Goal: Information Seeking & Learning: Learn about a topic

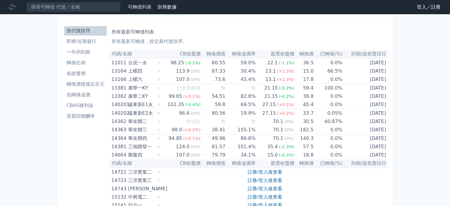
click at [83, 49] on li "一年內到期" at bounding box center [85, 52] width 43 height 7
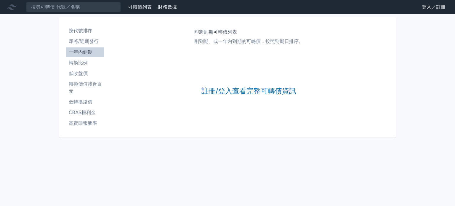
click at [94, 27] on li "按代號排序" at bounding box center [85, 30] width 38 height 7
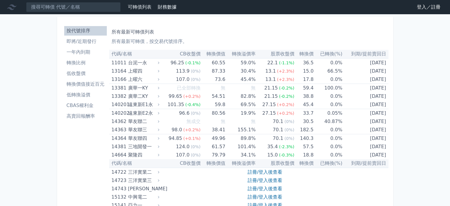
click at [87, 52] on li "一年內到期" at bounding box center [85, 52] width 43 height 7
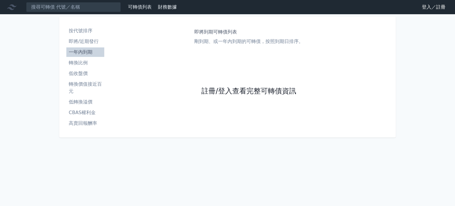
click at [226, 91] on link "註冊/登入查看完整可轉債資訊" at bounding box center [248, 90] width 95 height 9
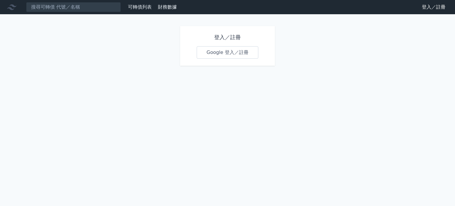
click at [231, 52] on link "Google 登入／註冊" at bounding box center [228, 52] width 62 height 12
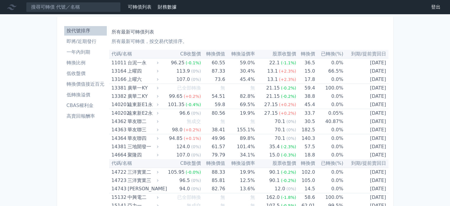
click at [93, 52] on li "一年內到期" at bounding box center [85, 52] width 43 height 7
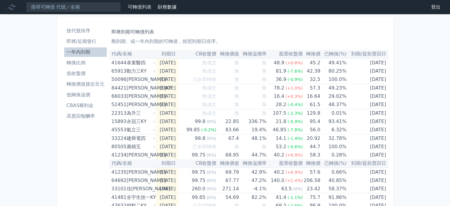
click at [133, 53] on th "代碼/名稱" at bounding box center [132, 54] width 47 height 9
click at [90, 117] on li "高賣回報酬率" at bounding box center [85, 115] width 43 height 7
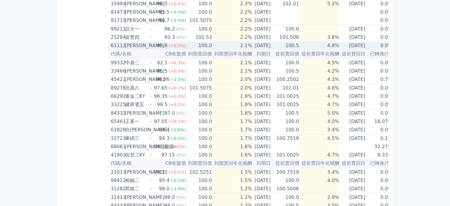
scroll to position [474, 0]
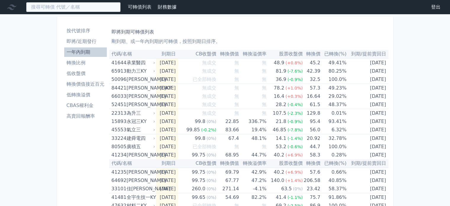
click at [90, 8] on input at bounding box center [73, 7] width 95 height 10
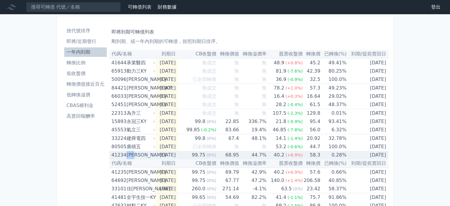
drag, startPoint x: 130, startPoint y: 153, endPoint x: 142, endPoint y: 155, distance: 11.9
click at [142, 155] on div "[PERSON_NAME]" at bounding box center [140, 155] width 27 height 8
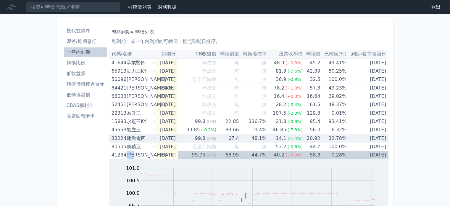
copy div "[PERSON_NAME]"
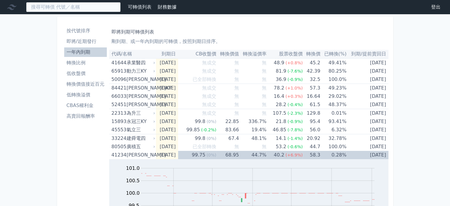
click at [71, 10] on input at bounding box center [73, 7] width 95 height 10
paste input "[PERSON_NAME]"
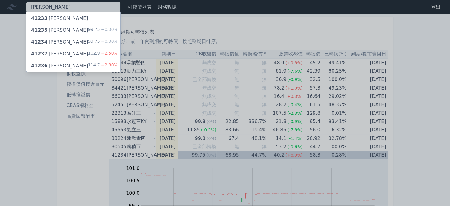
type input "[PERSON_NAME]"
click at [73, 50] on div "41237 晟德七 102.9 +2.50%" at bounding box center [73, 54] width 94 height 12
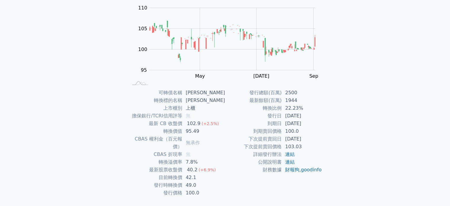
scroll to position [68, 0]
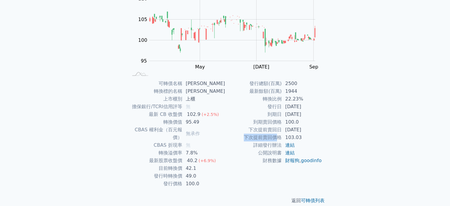
drag, startPoint x: 244, startPoint y: 139, endPoint x: 272, endPoint y: 135, distance: 28.3
click at [276, 135] on td "下次提前賣回價格" at bounding box center [253, 138] width 57 height 8
drag, startPoint x: 240, startPoint y: 131, endPoint x: 246, endPoint y: 129, distance: 6.2
click at [240, 131] on td "下次提前賣回日" at bounding box center [253, 130] width 57 height 8
drag, startPoint x: 249, startPoint y: 128, endPoint x: 281, endPoint y: 127, distance: 31.7
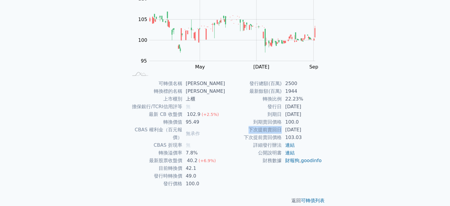
click at [281, 127] on td "下次提前賣回日" at bounding box center [253, 130] width 57 height 8
copy td "下次提前賣回日"
click at [269, 101] on td "轉換比例" at bounding box center [253, 99] width 57 height 8
drag, startPoint x: 262, startPoint y: 122, endPoint x: 280, endPoint y: 122, distance: 18.1
click at [280, 122] on td "到期賣回價格" at bounding box center [253, 122] width 57 height 8
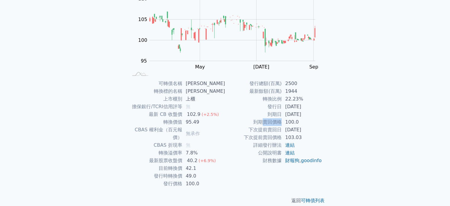
copy td "賣回價格"
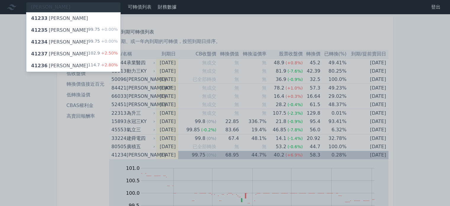
click at [31, 118] on div at bounding box center [225, 103] width 450 height 206
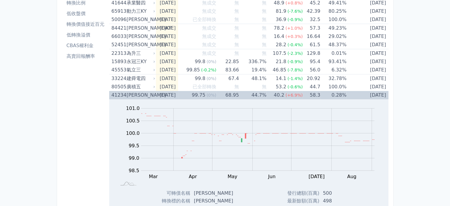
scroll to position [59, 0]
click at [372, 97] on td "[DATE]" at bounding box center [368, 95] width 42 height 8
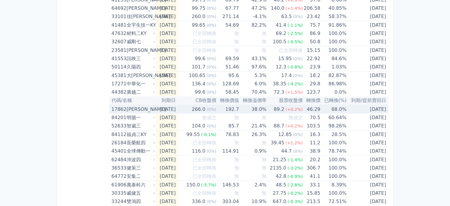
scroll to position [178, 0]
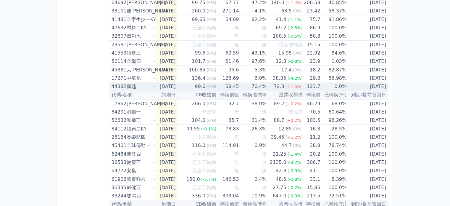
click at [372, 86] on td "[DATE]" at bounding box center [368, 86] width 42 height 8
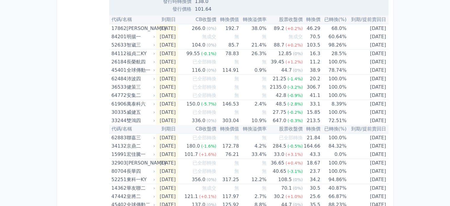
scroll to position [444, 0]
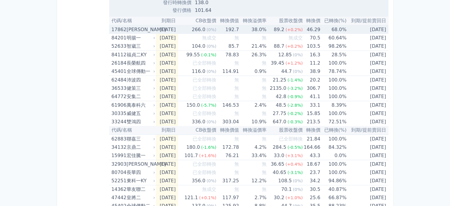
click at [377, 29] on td "[DATE]" at bounding box center [368, 29] width 42 height 9
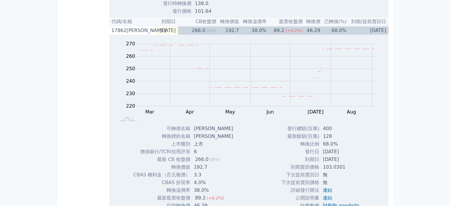
scroll to position [414, 0]
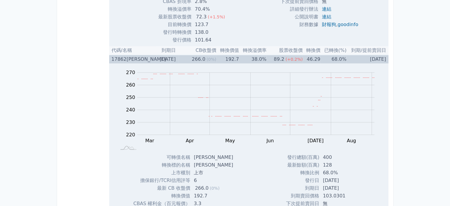
click at [369, 59] on td "[DATE]" at bounding box center [368, 59] width 42 height 9
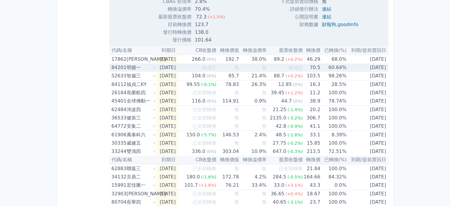
click at [376, 65] on td "[DATE]" at bounding box center [368, 67] width 42 height 8
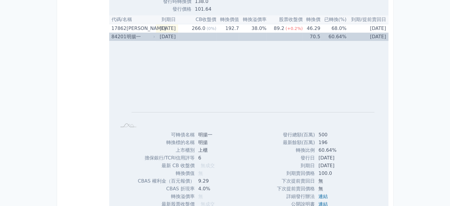
scroll to position [444, 0]
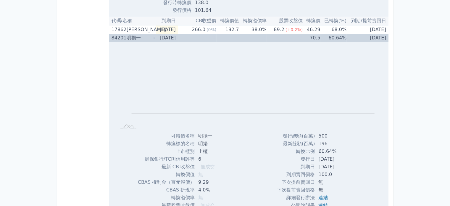
click at [377, 40] on td "[DATE]" at bounding box center [368, 38] width 42 height 8
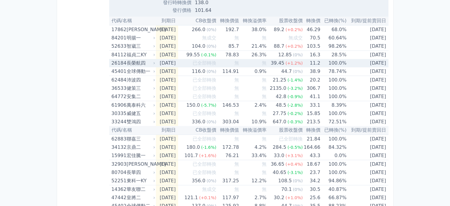
click at [376, 61] on td "[DATE]" at bounding box center [368, 63] width 42 height 8
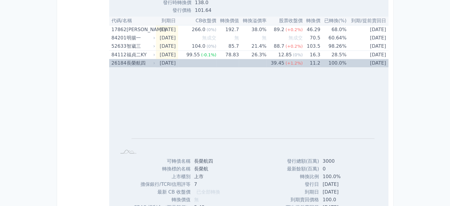
click at [371, 60] on td "[DATE]" at bounding box center [368, 63] width 42 height 8
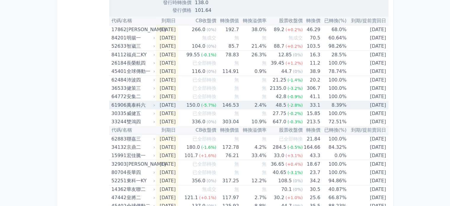
click at [374, 104] on td "[DATE]" at bounding box center [368, 105] width 42 height 9
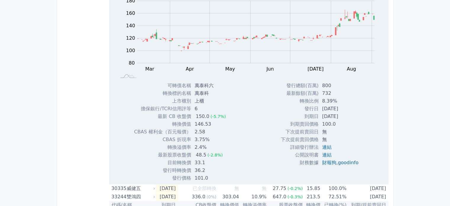
scroll to position [562, 0]
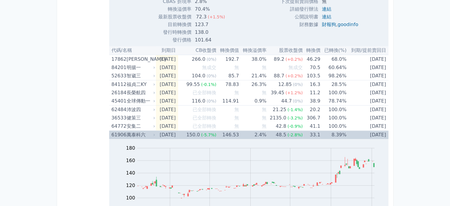
click at [377, 135] on td "[DATE]" at bounding box center [368, 135] width 42 height 9
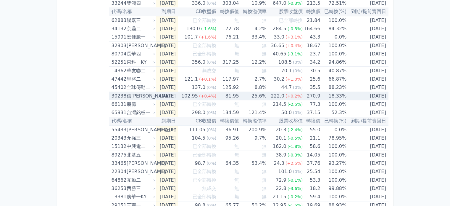
click at [372, 93] on td "[DATE]" at bounding box center [368, 96] width 42 height 9
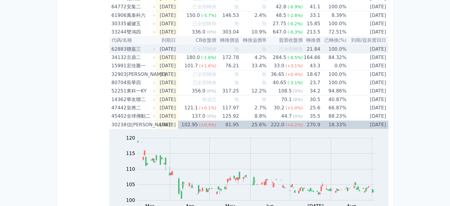
scroll to position [533, 0]
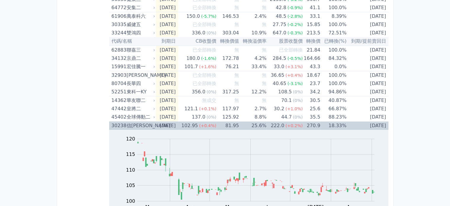
click at [368, 126] on td "[DATE]" at bounding box center [368, 125] width 42 height 9
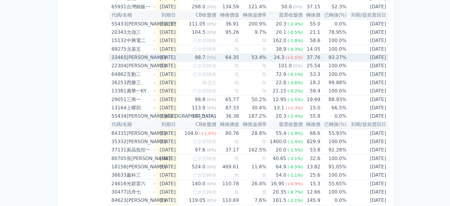
scroll to position [651, 0]
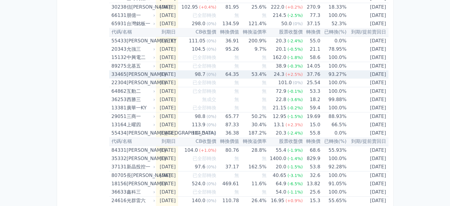
click at [368, 74] on td "[DATE]" at bounding box center [368, 74] width 42 height 8
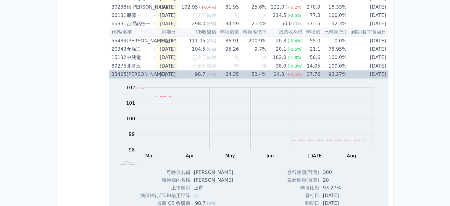
click at [382, 75] on td "[DATE]" at bounding box center [368, 74] width 42 height 8
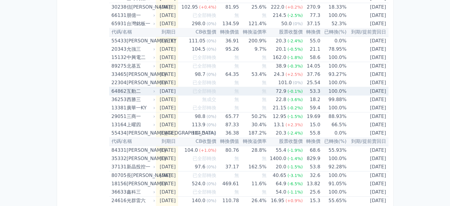
click at [381, 89] on td "[DATE]" at bounding box center [368, 91] width 42 height 9
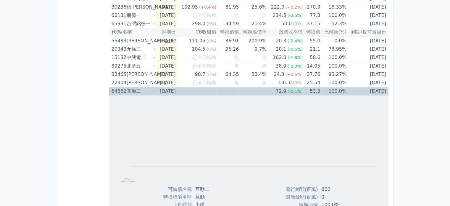
click at [381, 89] on td "[DATE]" at bounding box center [368, 91] width 42 height 9
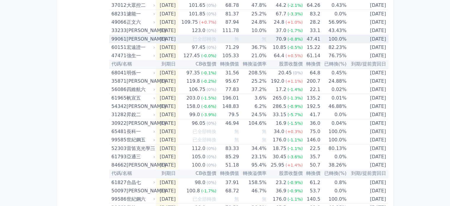
scroll to position [947, 0]
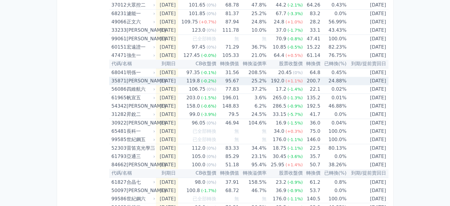
click at [376, 80] on td "[DATE]" at bounding box center [368, 81] width 42 height 8
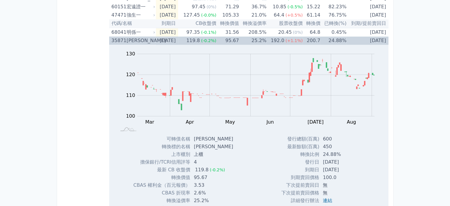
scroll to position [977, 0]
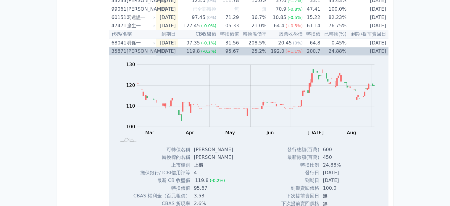
click at [375, 52] on td "[DATE]" at bounding box center [368, 51] width 42 height 8
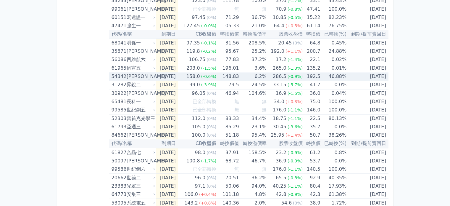
click at [379, 75] on td "[DATE]" at bounding box center [368, 76] width 42 height 8
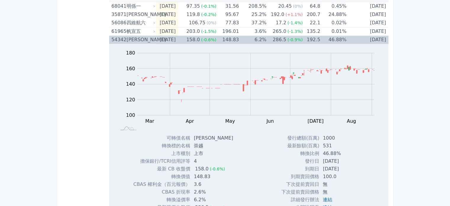
scroll to position [1007, 0]
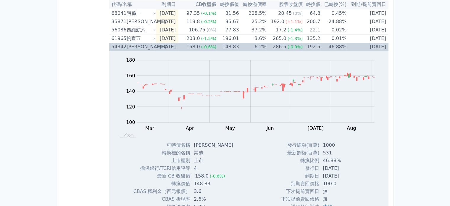
click at [372, 45] on td "[DATE]" at bounding box center [368, 47] width 42 height 8
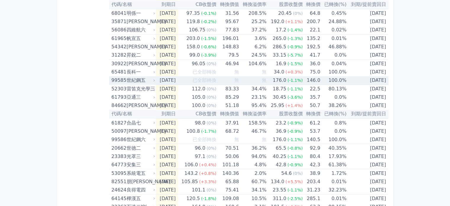
click at [381, 79] on td "[DATE]" at bounding box center [368, 80] width 42 height 9
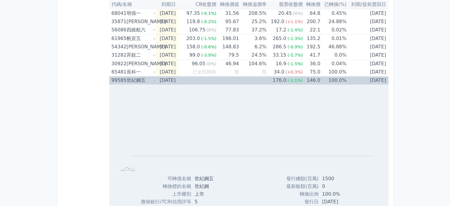
click at [374, 77] on td "[DATE]" at bounding box center [368, 80] width 42 height 8
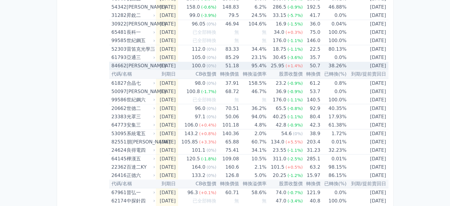
scroll to position [1085, 0]
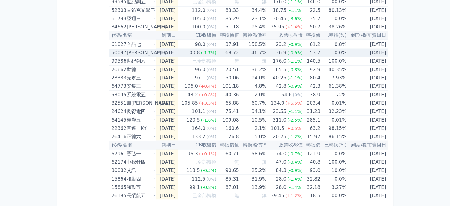
click at [377, 53] on td "[DATE]" at bounding box center [368, 52] width 42 height 8
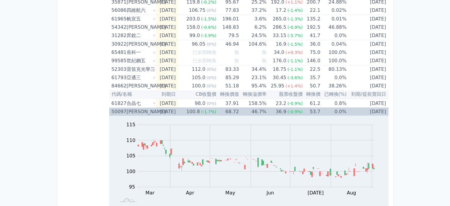
scroll to position [1026, 0]
click at [377, 110] on td "[DATE]" at bounding box center [368, 111] width 42 height 8
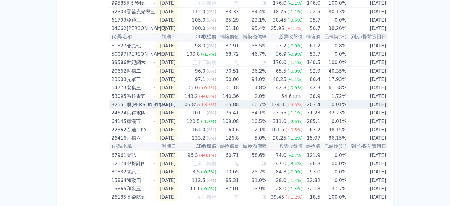
scroll to position [1085, 0]
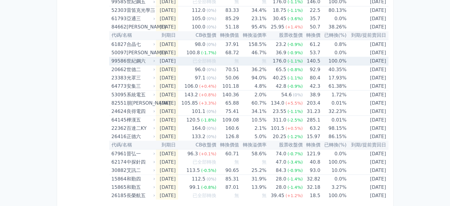
click at [370, 60] on td "[DATE]" at bounding box center [368, 61] width 42 height 9
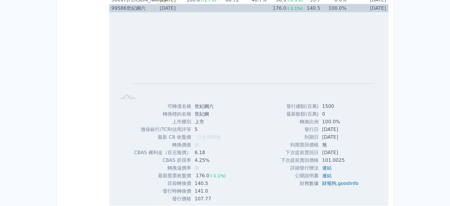
scroll to position [1115, 0]
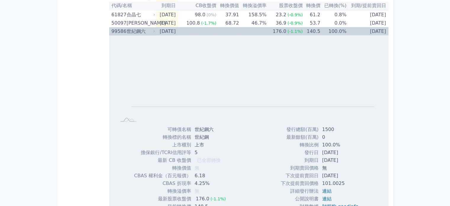
click at [383, 32] on td "[DATE]" at bounding box center [368, 31] width 42 height 8
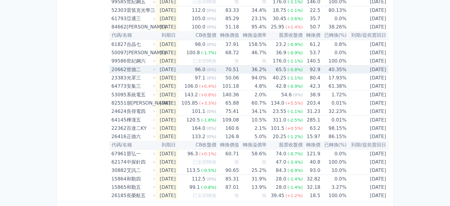
click at [375, 66] on td "[DATE]" at bounding box center [368, 69] width 42 height 9
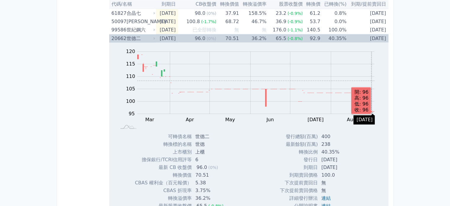
scroll to position [1115, 0]
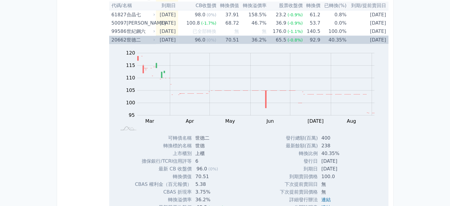
click at [377, 38] on td "[DATE]" at bounding box center [368, 40] width 42 height 9
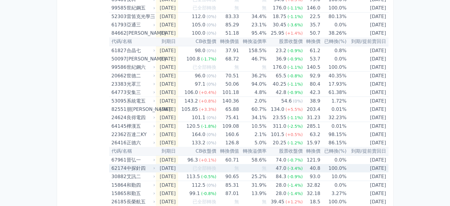
scroll to position [1085, 0]
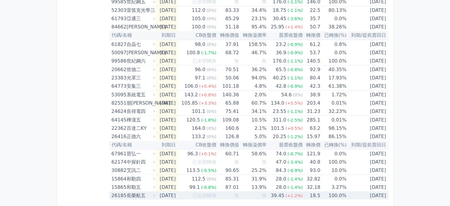
click at [375, 192] on td "[DATE]" at bounding box center [368, 195] width 42 height 8
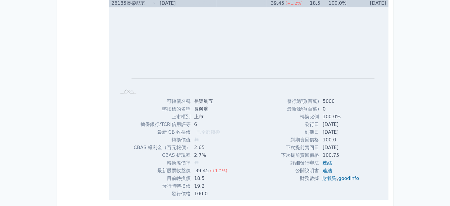
scroll to position [1277, 0]
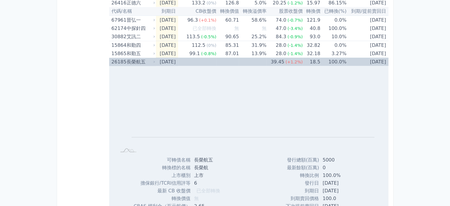
click at [366, 61] on td "[DATE]" at bounding box center [368, 62] width 42 height 8
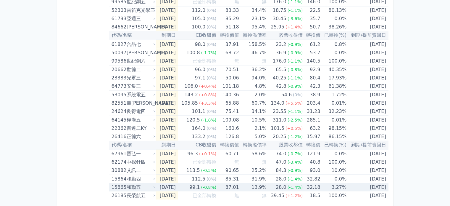
click at [379, 187] on td "[DATE]" at bounding box center [368, 187] width 42 height 8
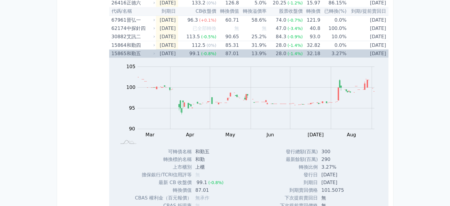
click at [364, 49] on td "[DATE]" at bounding box center [368, 53] width 42 height 8
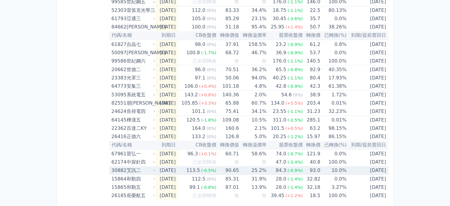
click at [360, 167] on td "[DATE]" at bounding box center [368, 170] width 42 height 9
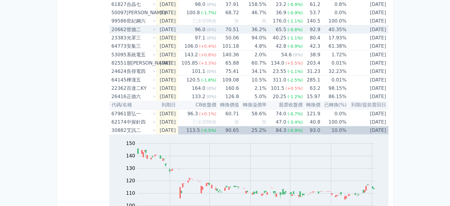
scroll to position [1070, 0]
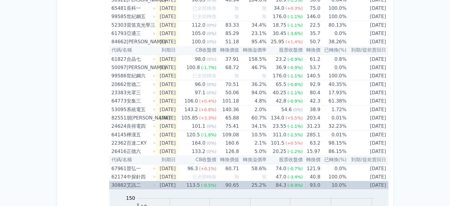
click at [226, 185] on td "90.65" at bounding box center [227, 185] width 22 height 8
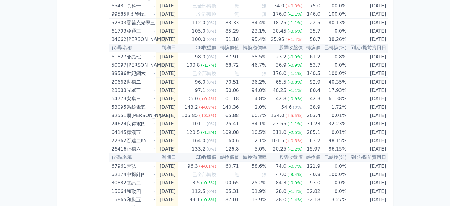
scroll to position [1055, 0]
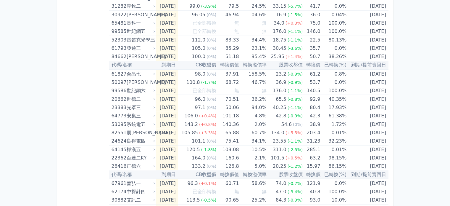
drag, startPoint x: 450, startPoint y: 180, endPoint x: 454, endPoint y: 112, distance: 67.6
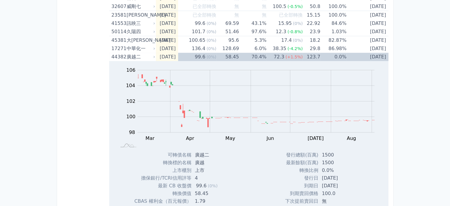
scroll to position [0, 0]
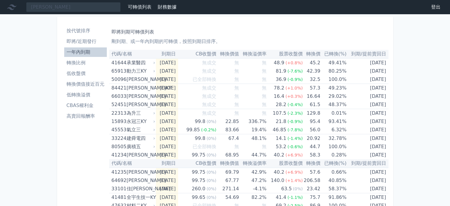
click at [87, 44] on li "即將/近期發行" at bounding box center [85, 41] width 43 height 7
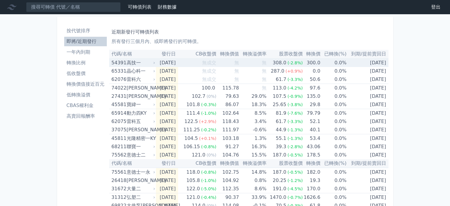
click at [379, 64] on td "[DATE]" at bounding box center [368, 62] width 42 height 9
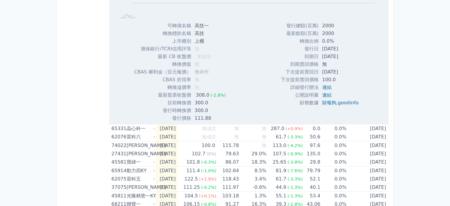
scroll to position [207, 0]
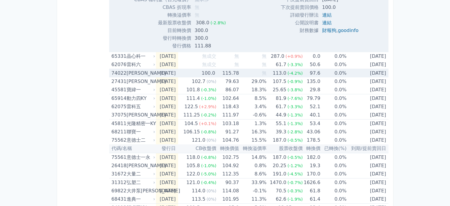
click at [365, 75] on td "[DATE]" at bounding box center [368, 73] width 42 height 9
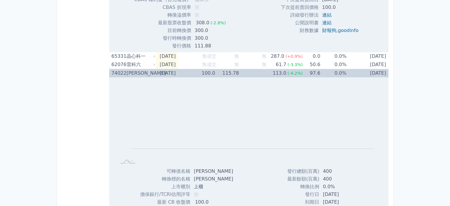
click at [374, 74] on td "[DATE]" at bounding box center [368, 73] width 42 height 9
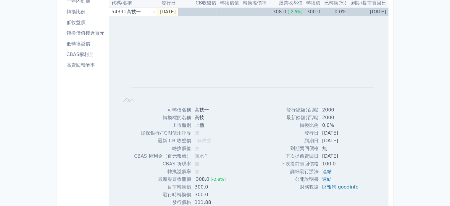
scroll to position [0, 0]
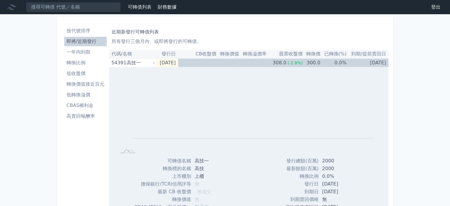
click at [89, 95] on li "低轉換溢價" at bounding box center [85, 94] width 43 height 7
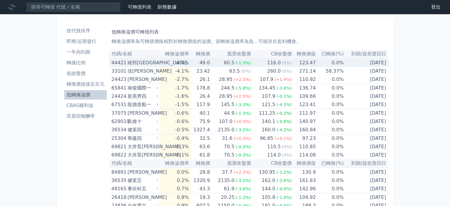
click at [368, 65] on td "[DATE]" at bounding box center [366, 62] width 45 height 9
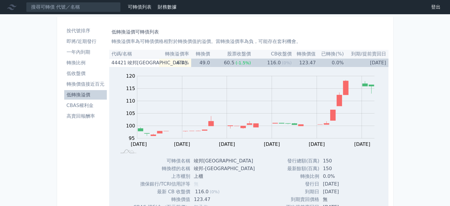
click at [92, 115] on li "高賣回報酬率" at bounding box center [85, 115] width 43 height 7
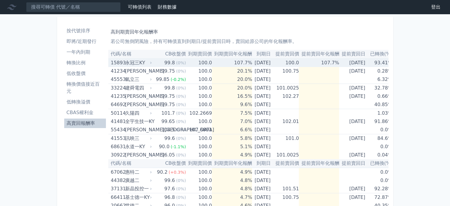
click at [320, 64] on td "107.7%" at bounding box center [319, 62] width 40 height 9
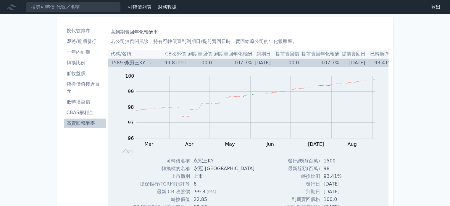
click at [324, 64] on td "107.7%" at bounding box center [319, 62] width 40 height 9
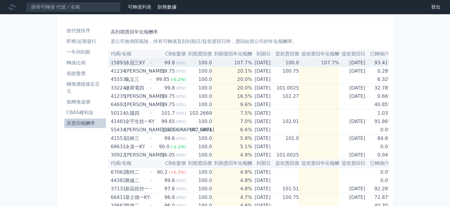
click at [265, 61] on td "[DATE]" at bounding box center [262, 62] width 21 height 9
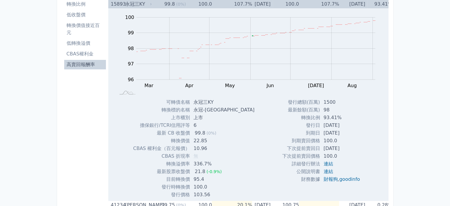
scroll to position [59, 0]
click at [272, 4] on td "[DATE]" at bounding box center [262, 3] width 21 height 9
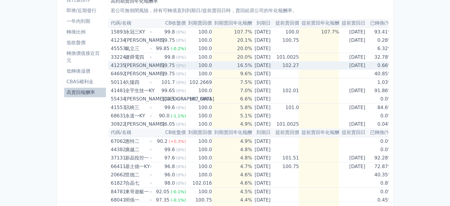
scroll to position [30, 0]
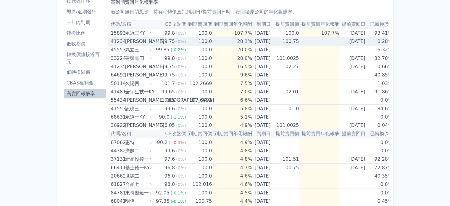
click at [298, 40] on td "100.75" at bounding box center [286, 41] width 26 height 8
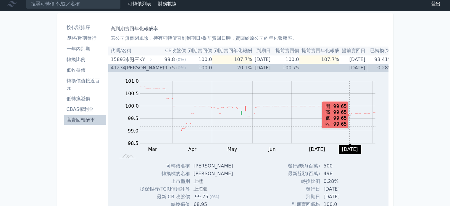
scroll to position [0, 0]
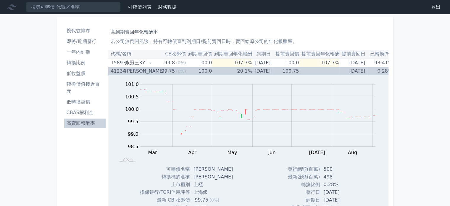
click at [306, 73] on td at bounding box center [319, 71] width 40 height 8
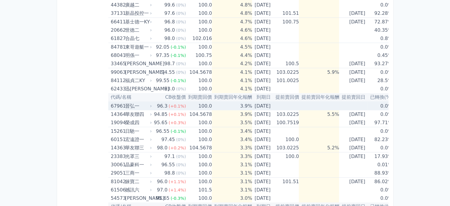
scroll to position [178, 0]
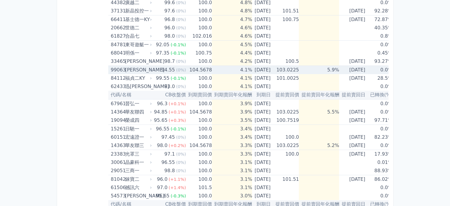
click at [319, 70] on td "5.9%" at bounding box center [319, 70] width 40 height 9
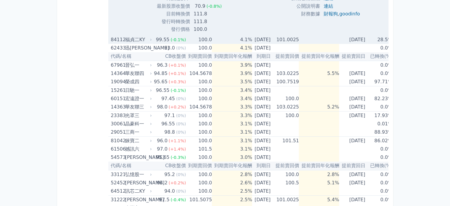
scroll to position [414, 0]
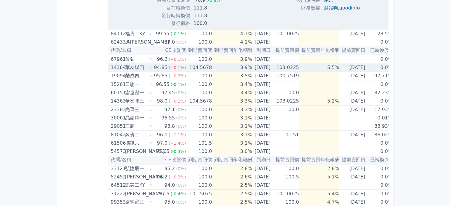
click at [359, 63] on td "[DATE]" at bounding box center [353, 67] width 28 height 8
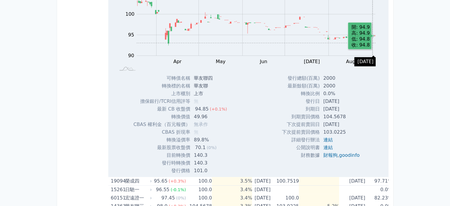
scroll to position [503, 0]
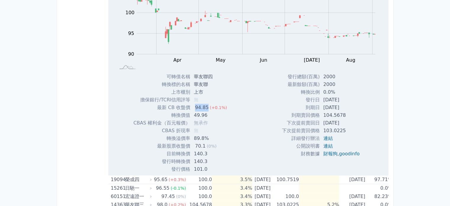
drag, startPoint x: 193, startPoint y: 106, endPoint x: 205, endPoint y: 104, distance: 12.1
click at [205, 104] on div "94.85" at bounding box center [202, 108] width 16 height 8
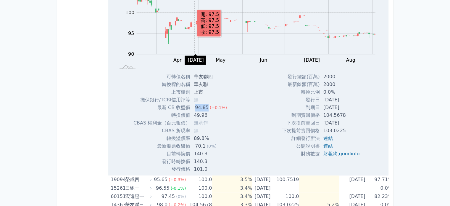
copy div "94.85"
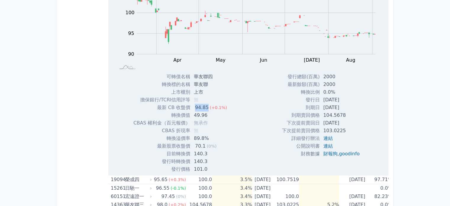
drag, startPoint x: 285, startPoint y: 123, endPoint x: 347, endPoint y: 118, distance: 61.8
click at [347, 119] on tr "下次提前賣回日 [DATE]" at bounding box center [323, 123] width 83 height 8
copy tr "下次提前賣回日 [DATE]"
drag, startPoint x: 171, startPoint y: 114, endPoint x: 205, endPoint y: 115, distance: 34.0
click at [205, 115] on tr "轉換價值 49.96" at bounding box center [183, 115] width 98 height 8
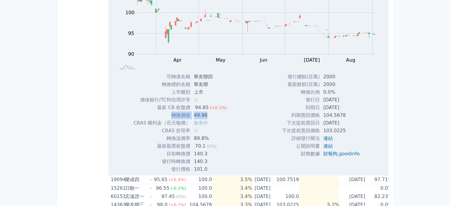
copy tr "轉換價值 49.96"
